Goal: Transaction & Acquisition: Purchase product/service

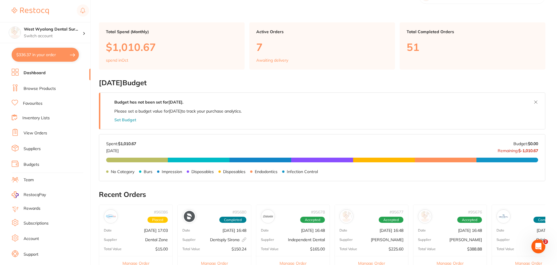
scroll to position [29, 0]
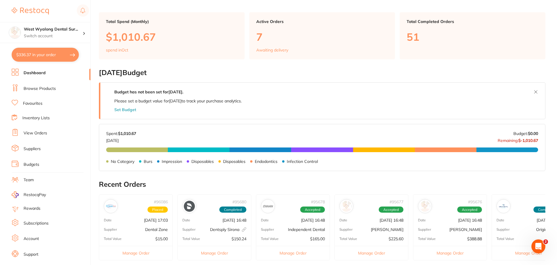
drag, startPoint x: 36, startPoint y: 103, endPoint x: 95, endPoint y: 125, distance: 62.5
click at [36, 103] on link "Favourites" at bounding box center [32, 104] width 19 height 6
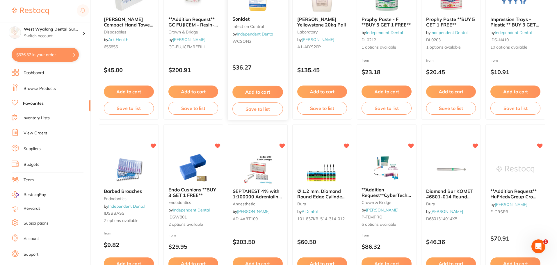
scroll to position [145, 0]
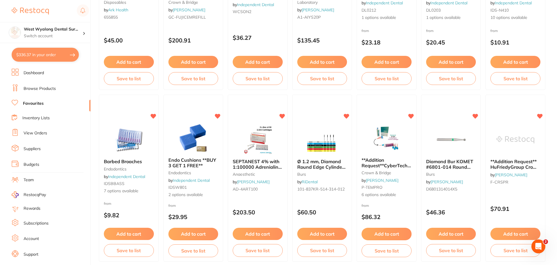
drag, startPoint x: 318, startPoint y: 166, endPoint x: 254, endPoint y: 219, distance: 82.6
click at [318, 166] on span "Ø 1.2 mm, Diamond Round Edge Cylinder, Red, FG | Packet of 10" at bounding box center [321, 167] width 49 height 17
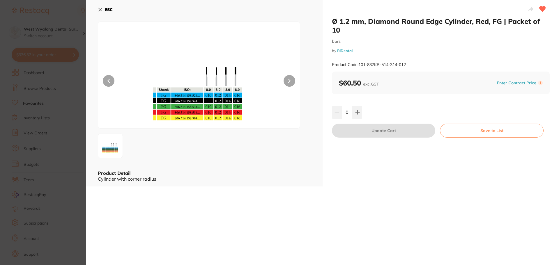
click at [102, 11] on button "ESC" at bounding box center [105, 10] width 15 height 10
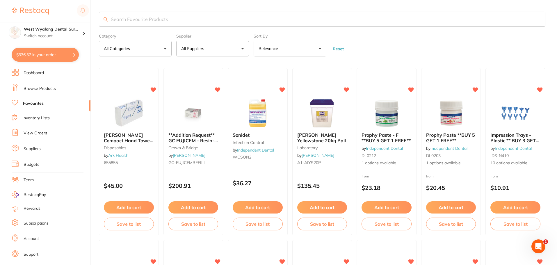
click at [42, 75] on link "Dashboard" at bounding box center [34, 73] width 20 height 6
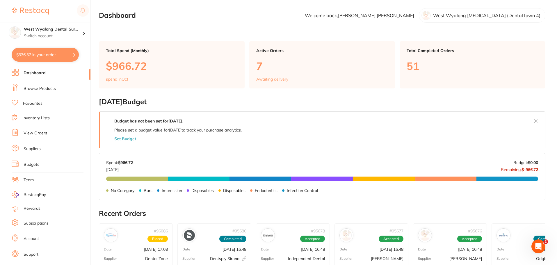
click at [43, 89] on link "Browse Products" at bounding box center [40, 89] width 32 height 6
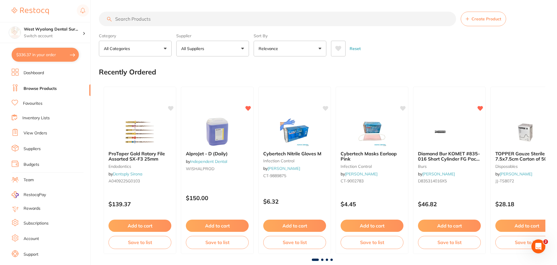
click at [146, 22] on input "search" at bounding box center [277, 19] width 357 height 15
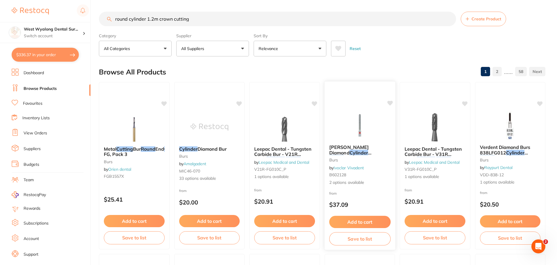
click at [362, 148] on span "[PERSON_NAME] Diamond" at bounding box center [349, 149] width 40 height 11
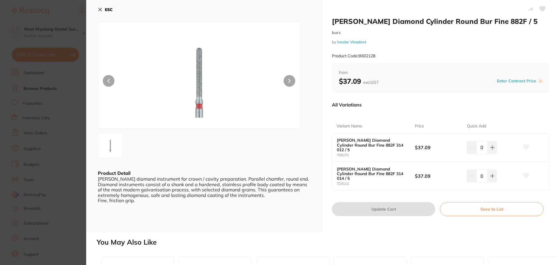
click at [95, 10] on div "ESC Product Detail [PERSON_NAME] diamond instrument for crown / cavity preparat…" at bounding box center [204, 116] width 236 height 232
click at [99, 10] on icon at bounding box center [100, 9] width 5 height 5
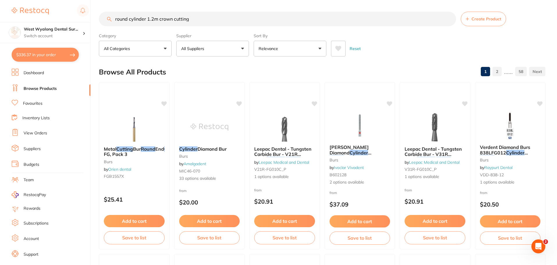
click at [201, 21] on input "round cylinder 1.2m crown cutting" at bounding box center [277, 19] width 357 height 15
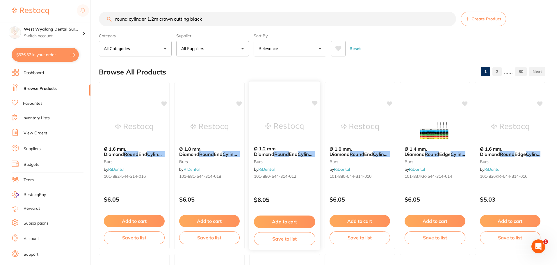
type input "round cylinder 1.2m crown cutting black"
drag, startPoint x: 275, startPoint y: 150, endPoint x: 276, endPoint y: 163, distance: 12.6
click at [275, 150] on span "Ø 1.2 mm, Diamond" at bounding box center [265, 151] width 22 height 11
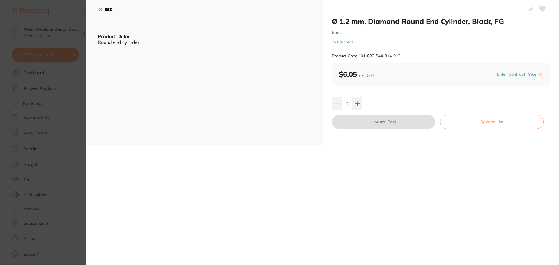
click at [99, 9] on icon at bounding box center [100, 9] width 3 height 3
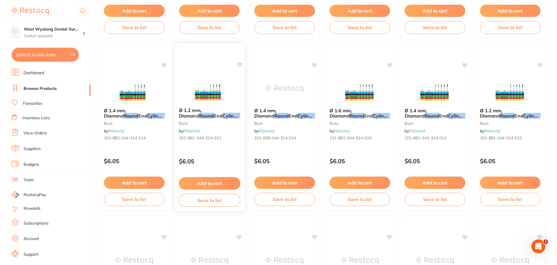
scroll to position [204, 0]
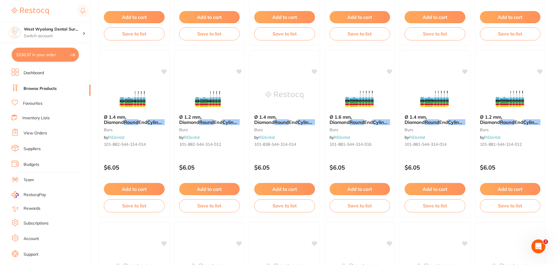
drag, startPoint x: 211, startPoint y: 112, endPoint x: 219, endPoint y: 170, distance: 58.8
click at [211, 112] on div "Ø 1.2 mm, Diamond Round End Cylinder , Black , FG burs by RiDental 101-882-544-…" at bounding box center [210, 132] width 70 height 44
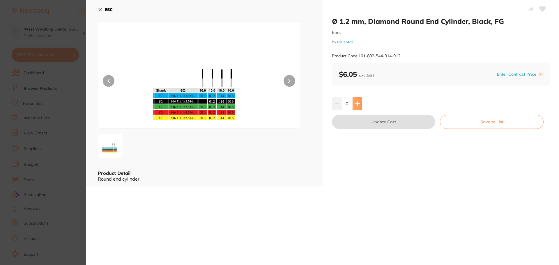
click at [358, 103] on icon at bounding box center [357, 103] width 5 height 5
type input "1"
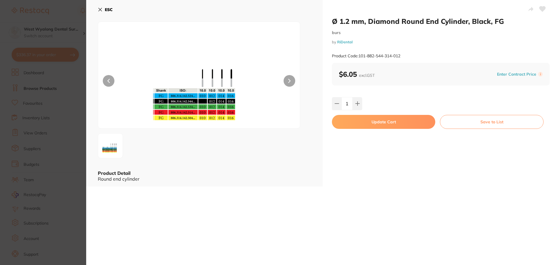
click at [365, 122] on button "Update Cart" at bounding box center [383, 122] width 103 height 14
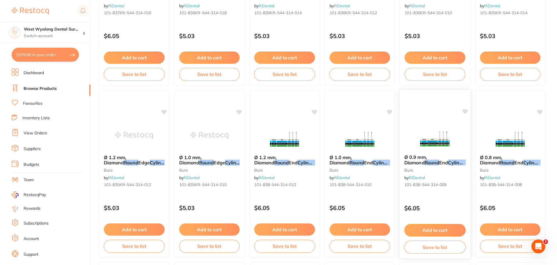
scroll to position [524, 0]
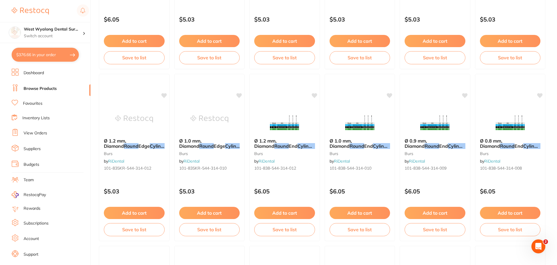
drag, startPoint x: 431, startPoint y: 142, endPoint x: 292, endPoint y: 162, distance: 141.3
click at [427, 142] on span "Ø 0.9 mm, Diamond" at bounding box center [416, 143] width 22 height 11
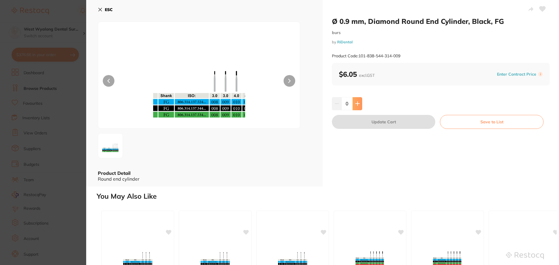
click at [357, 103] on icon at bounding box center [357, 103] width 5 height 5
type input "1"
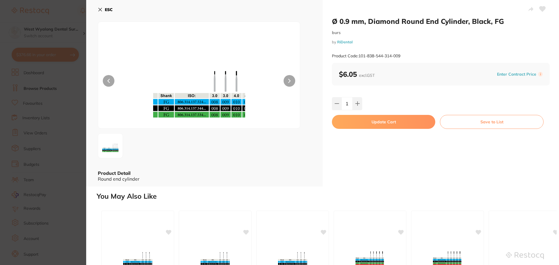
click at [363, 127] on button "Update Cart" at bounding box center [383, 122] width 103 height 14
